Goal: Register for event/course

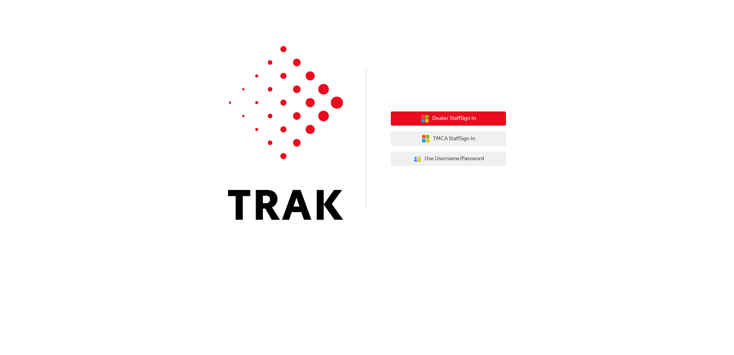
click at [444, 113] on button "Dealer Staff Sign In" at bounding box center [448, 118] width 115 height 15
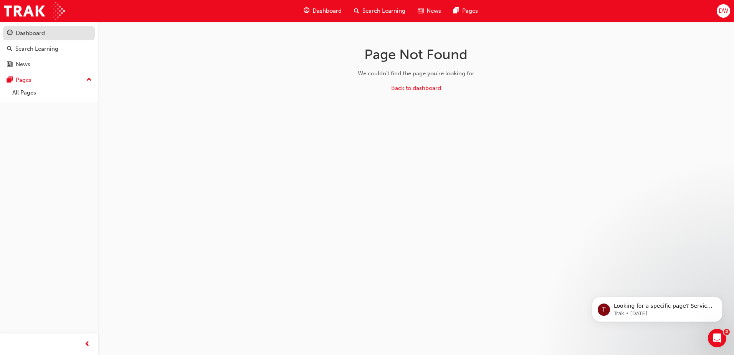
click at [43, 35] on div "Dashboard" at bounding box center [30, 33] width 29 height 9
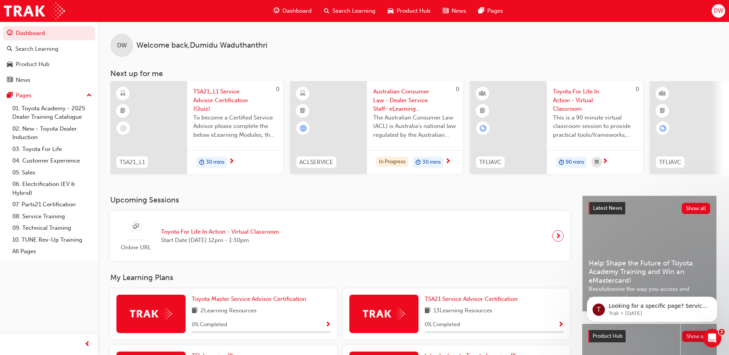
click at [230, 236] on span "Toyota For Life In Action - Virtual Classroom" at bounding box center [220, 231] width 118 height 9
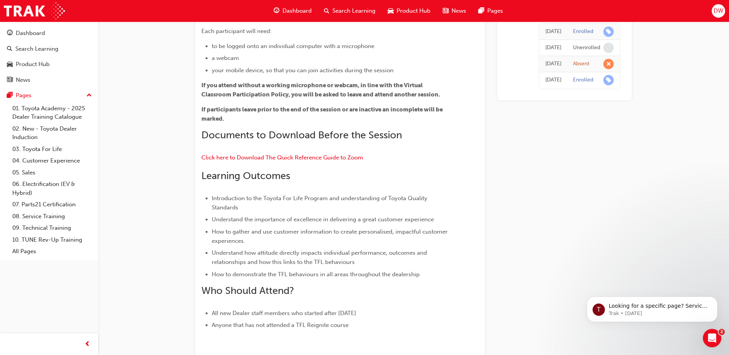
scroll to position [737, 0]
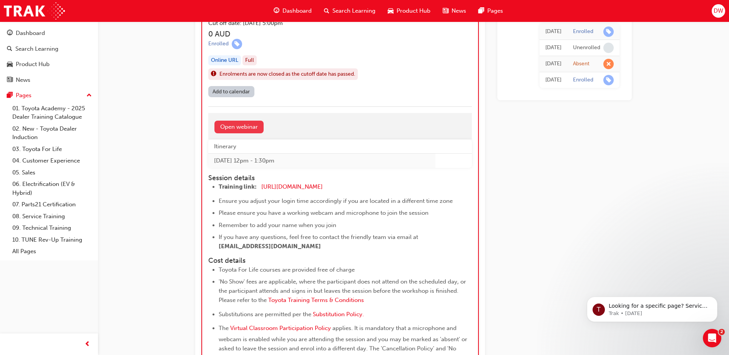
click at [243, 126] on link "Open webinar" at bounding box center [238, 127] width 49 height 13
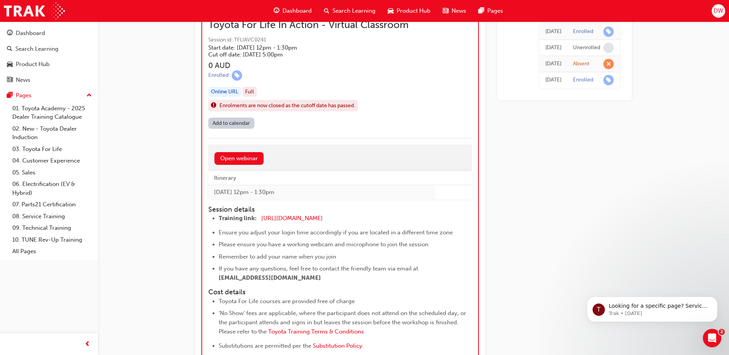
scroll to position [693, 0]
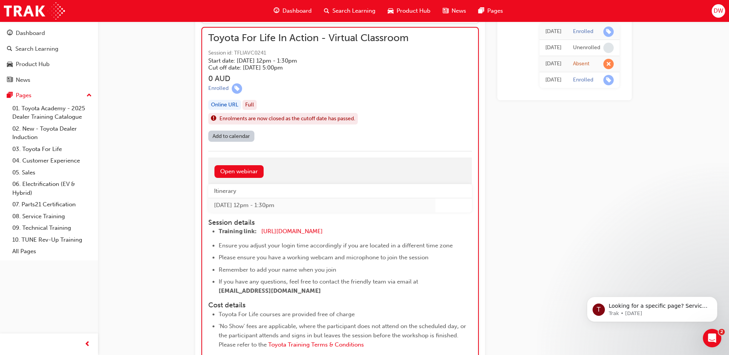
click at [284, 119] on span "Enrolments are now closed as the cutoff date has passed." at bounding box center [287, 118] width 136 height 9
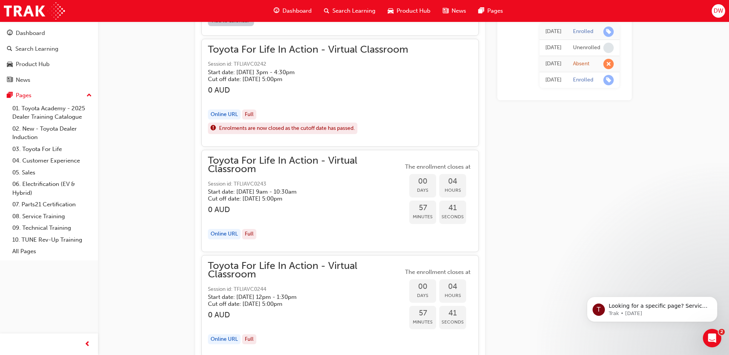
scroll to position [654, 0]
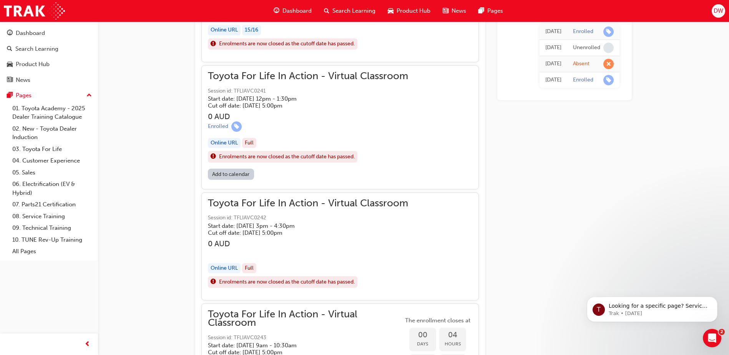
click at [245, 155] on span "Enrolments are now closed as the cutoff date has passed." at bounding box center [287, 157] width 136 height 9
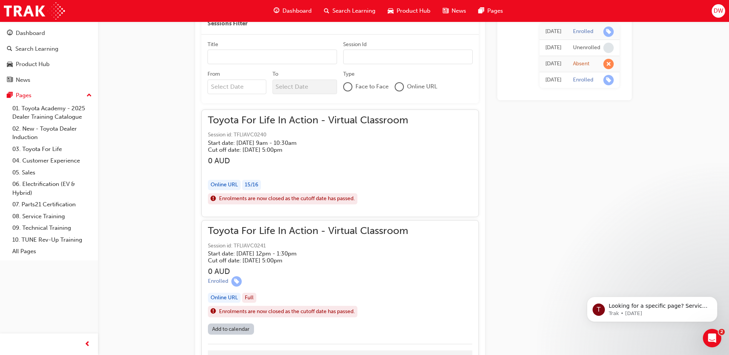
scroll to position [462, 0]
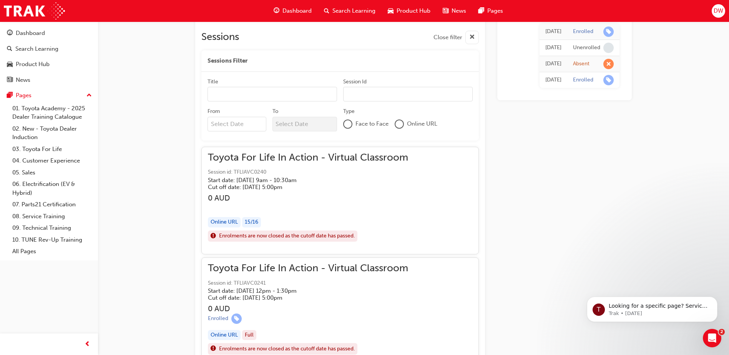
click at [259, 182] on h5 "Start date: [DATE] 9am - 10:30am" at bounding box center [302, 180] width 188 height 7
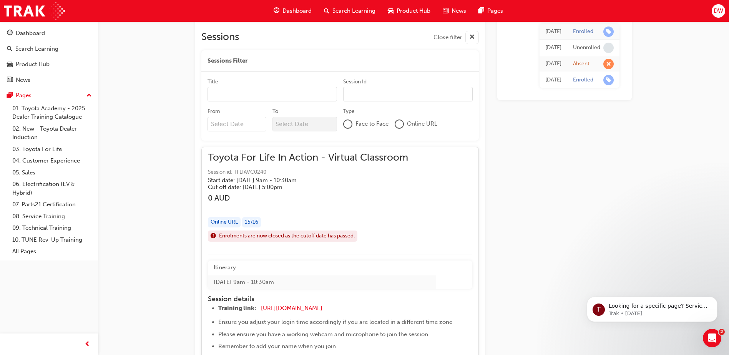
click at [258, 160] on span "Toyota For Life In Action - Virtual Classroom" at bounding box center [308, 157] width 200 height 9
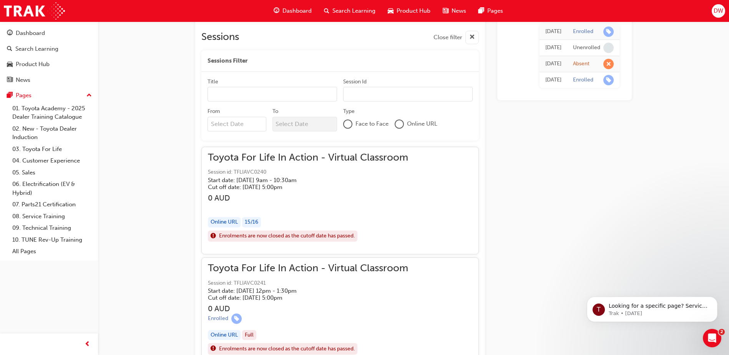
click at [258, 160] on span "Toyota For Life In Action - Virtual Classroom" at bounding box center [308, 157] width 200 height 9
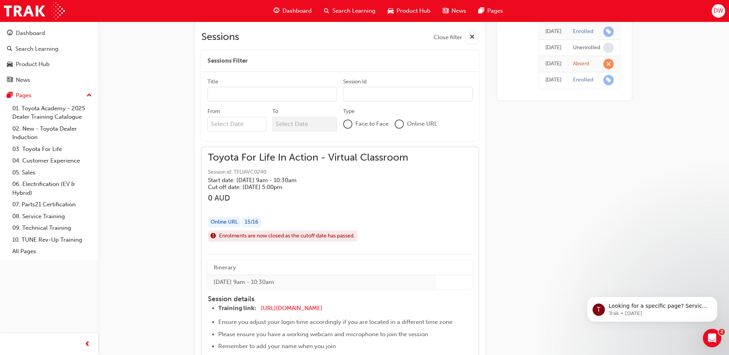
click at [258, 160] on span "Toyota For Life In Action - Virtual Classroom" at bounding box center [308, 157] width 200 height 9
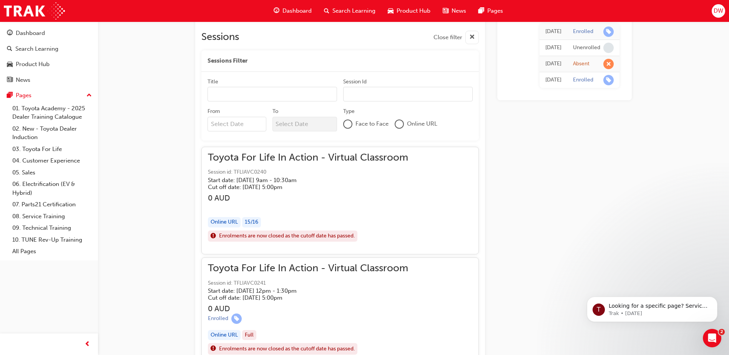
click at [259, 164] on div "Toyota For Life In Action - Virtual Classroom Session id: TFLIAVC0240 Start dat…" at bounding box center [308, 171] width 200 height 37
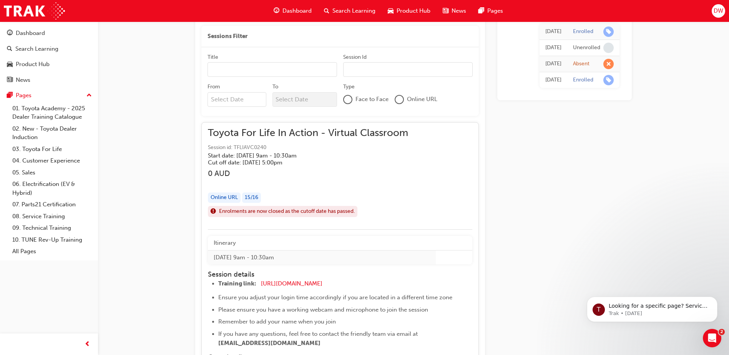
scroll to position [539, 0]
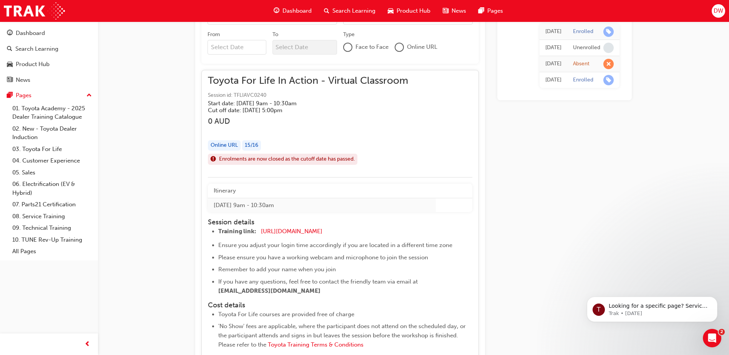
click at [310, 97] on span "Session id: TFLIAVC0240" at bounding box center [308, 95] width 200 height 9
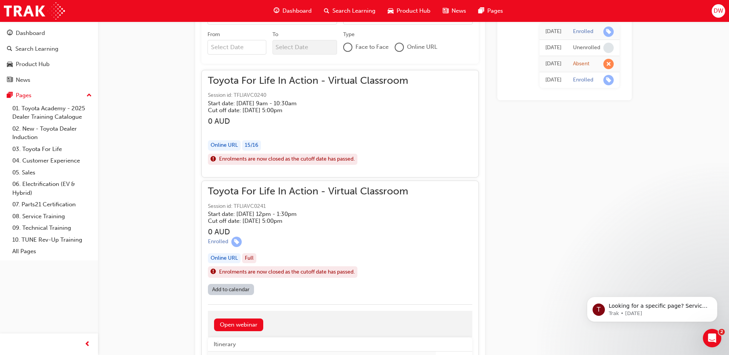
click at [307, 194] on span "Toyota For Life In Action - Virtual Classroom" at bounding box center [308, 191] width 200 height 9
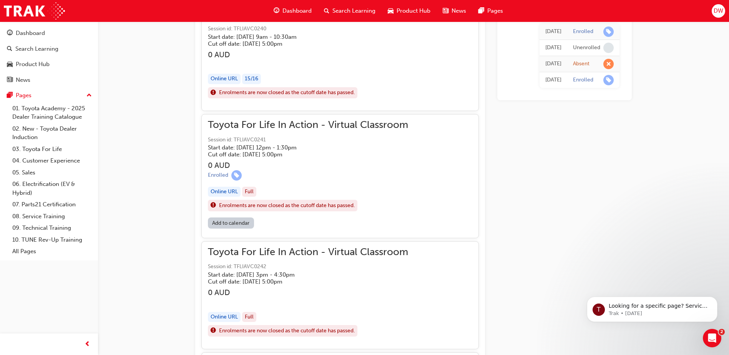
scroll to position [616, 0]
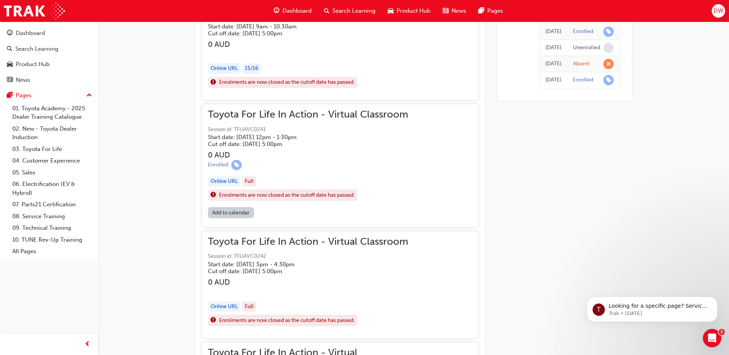
click at [270, 196] on span "Enrolments are now closed as the cutoff date has passed." at bounding box center [287, 195] width 136 height 9
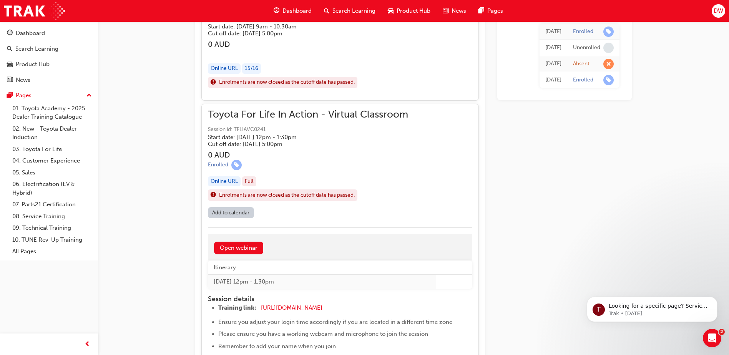
click at [296, 122] on div "Toyota For Life In Action - Virtual Classroom Session id: TFLIAVC0241 Start dat…" at bounding box center [308, 128] width 200 height 37
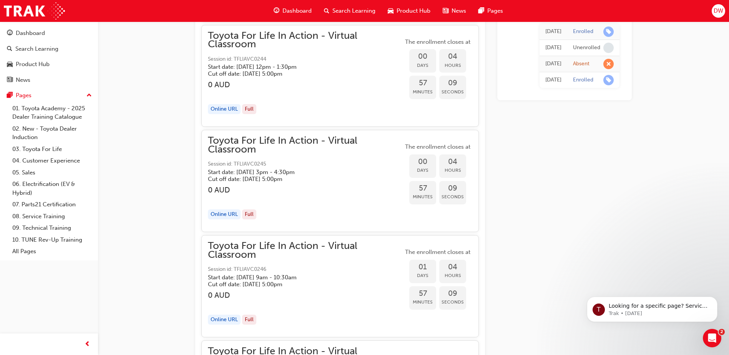
scroll to position [1038, 0]
drag, startPoint x: 254, startPoint y: 219, endPoint x: 504, endPoint y: 191, distance: 252.4
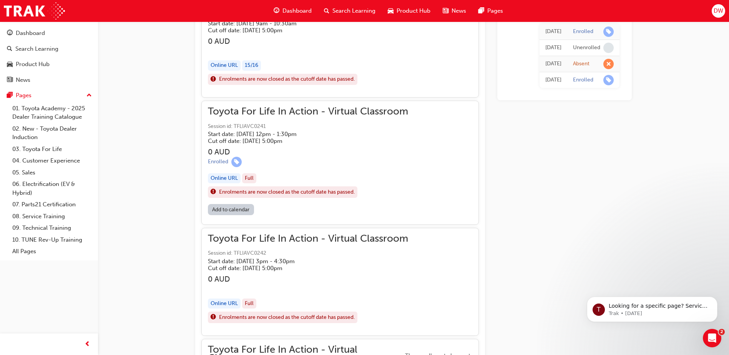
scroll to position [616, 0]
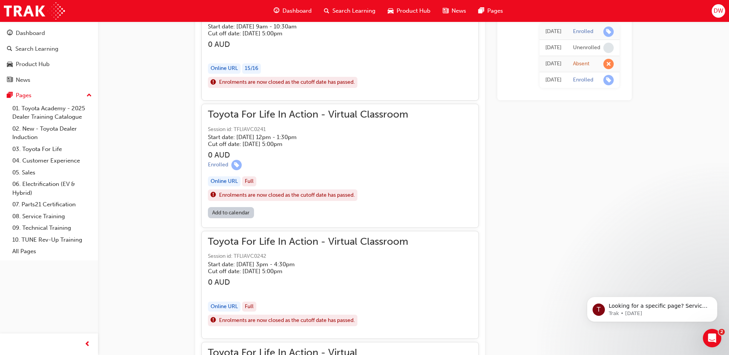
click at [318, 119] on span "Toyota For Life In Action - Virtual Classroom" at bounding box center [308, 114] width 200 height 9
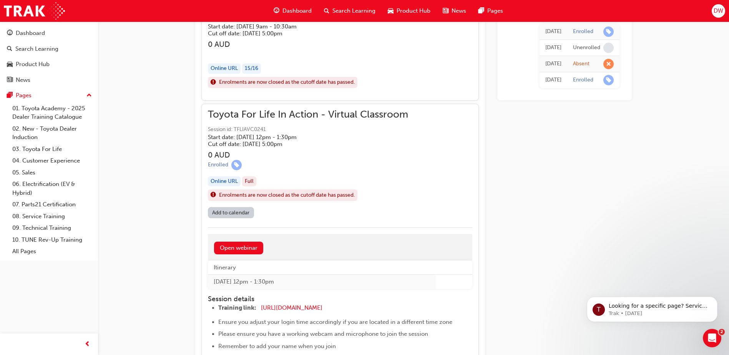
click at [229, 183] on div "Online URL" at bounding box center [224, 181] width 33 height 10
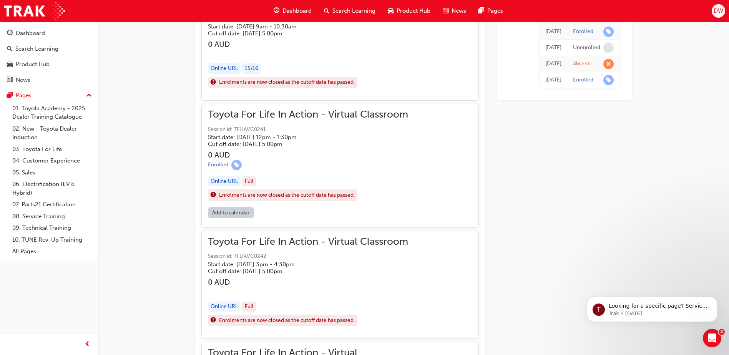
scroll to position [577, 0]
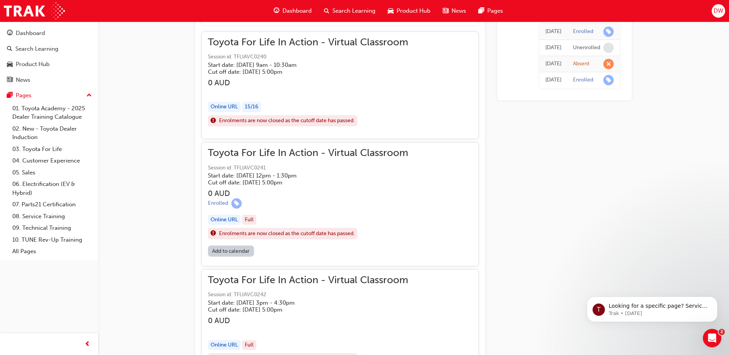
click at [266, 154] on span "Toyota For Life In Action - Virtual Classroom" at bounding box center [308, 153] width 200 height 9
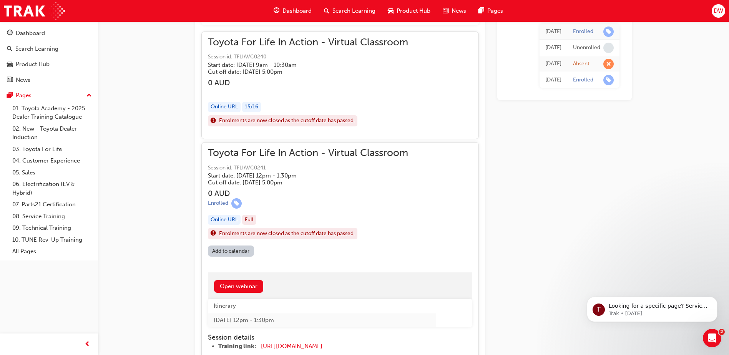
click at [228, 221] on div "Online URL" at bounding box center [224, 220] width 33 height 10
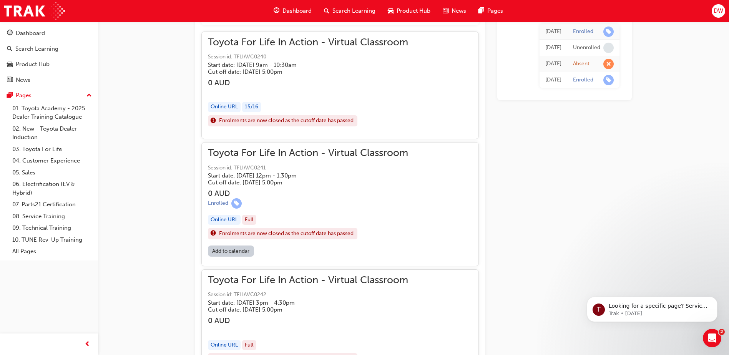
click at [228, 221] on div "Online URL" at bounding box center [224, 220] width 33 height 10
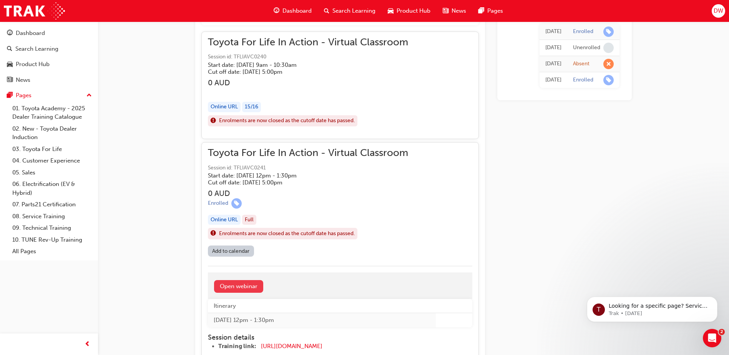
click at [229, 284] on link "Open webinar" at bounding box center [238, 286] width 49 height 13
